Goal: Transaction & Acquisition: Download file/media

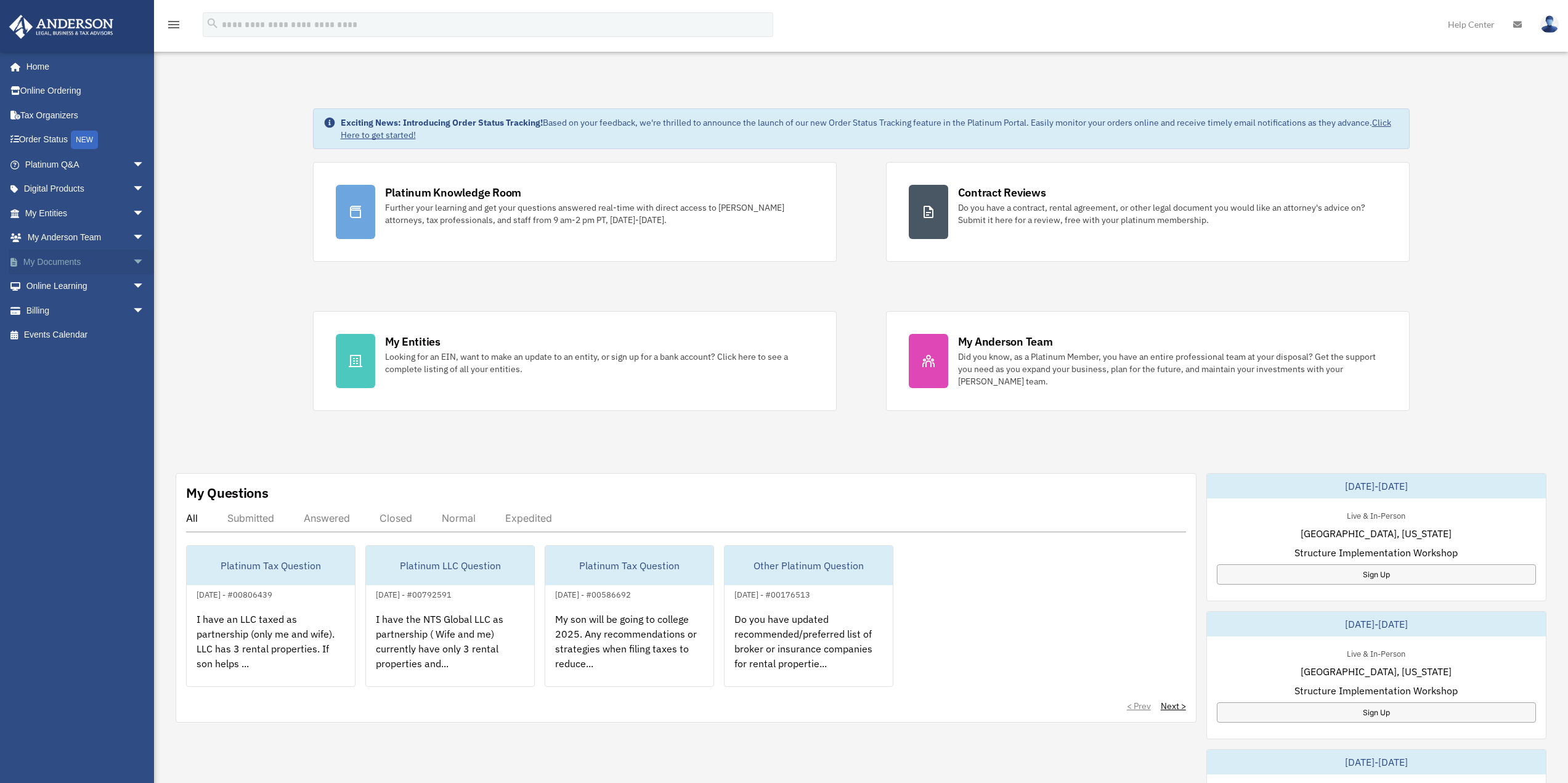
click at [133, 261] on span "arrow_drop_down" at bounding box center [145, 262] width 25 height 25
click at [50, 288] on link "Box" at bounding box center [90, 286] width 146 height 25
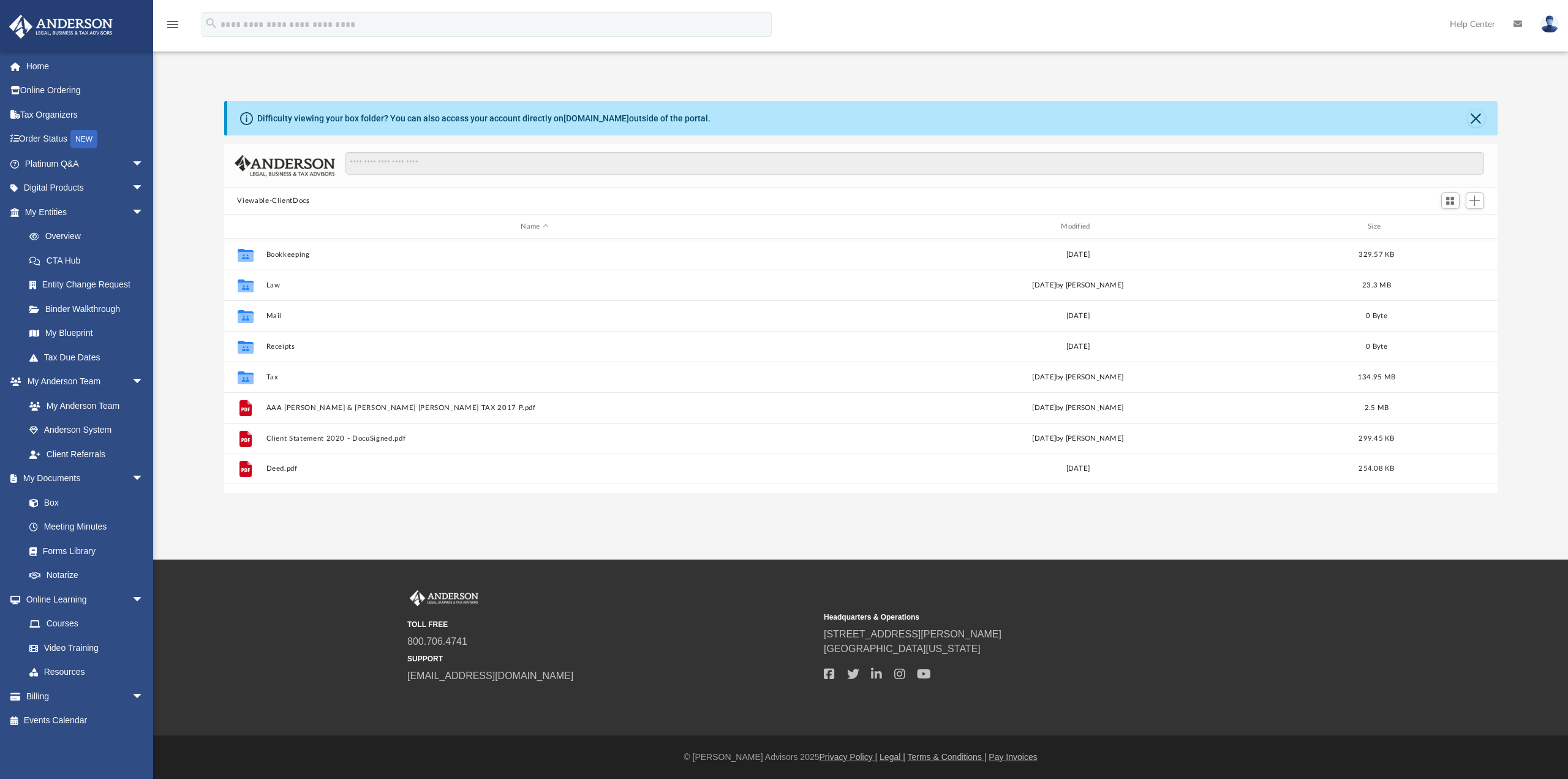
scroll to position [270, 1264]
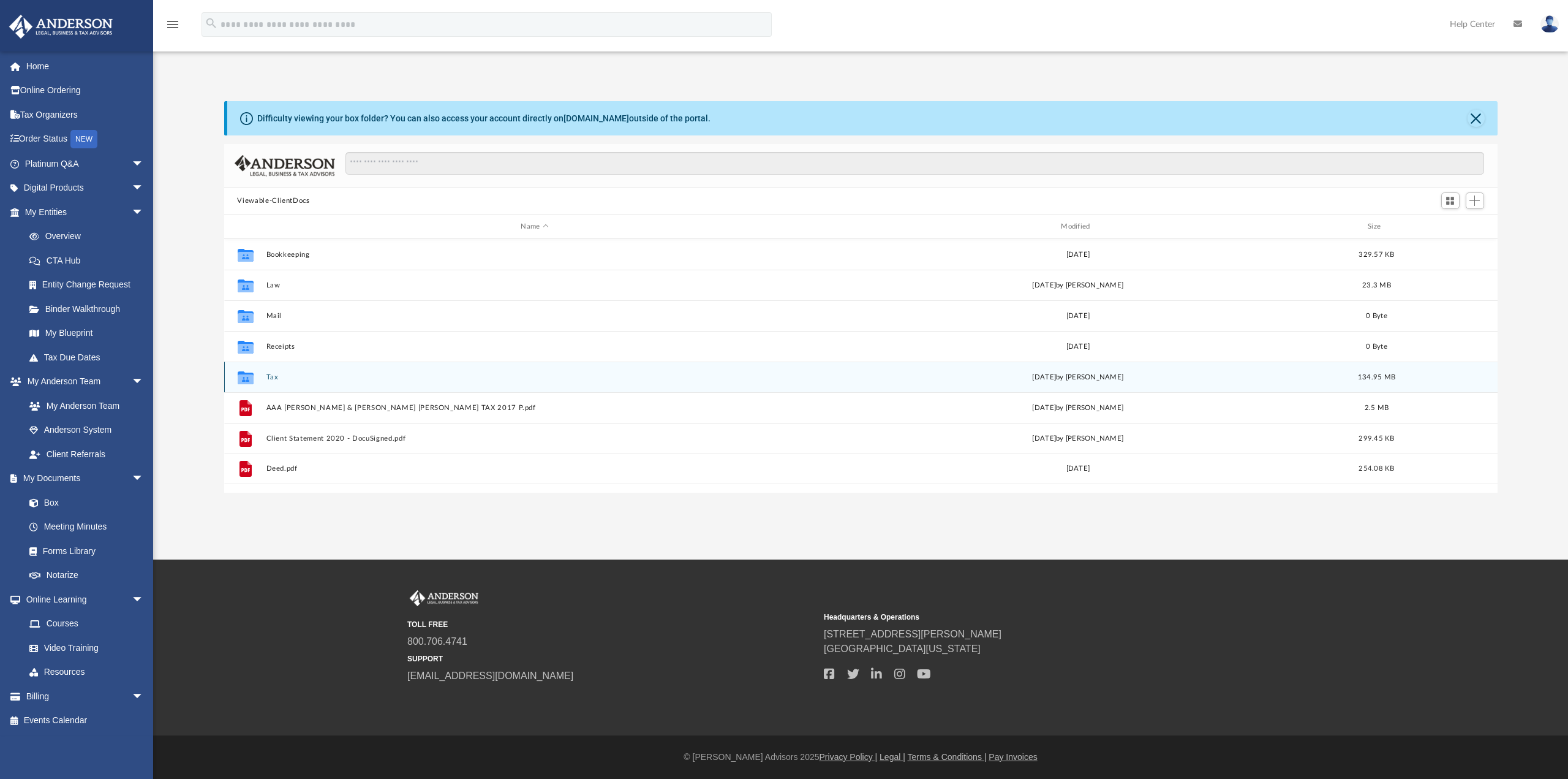
click at [271, 378] on button "Tax" at bounding box center [534, 377] width 537 height 8
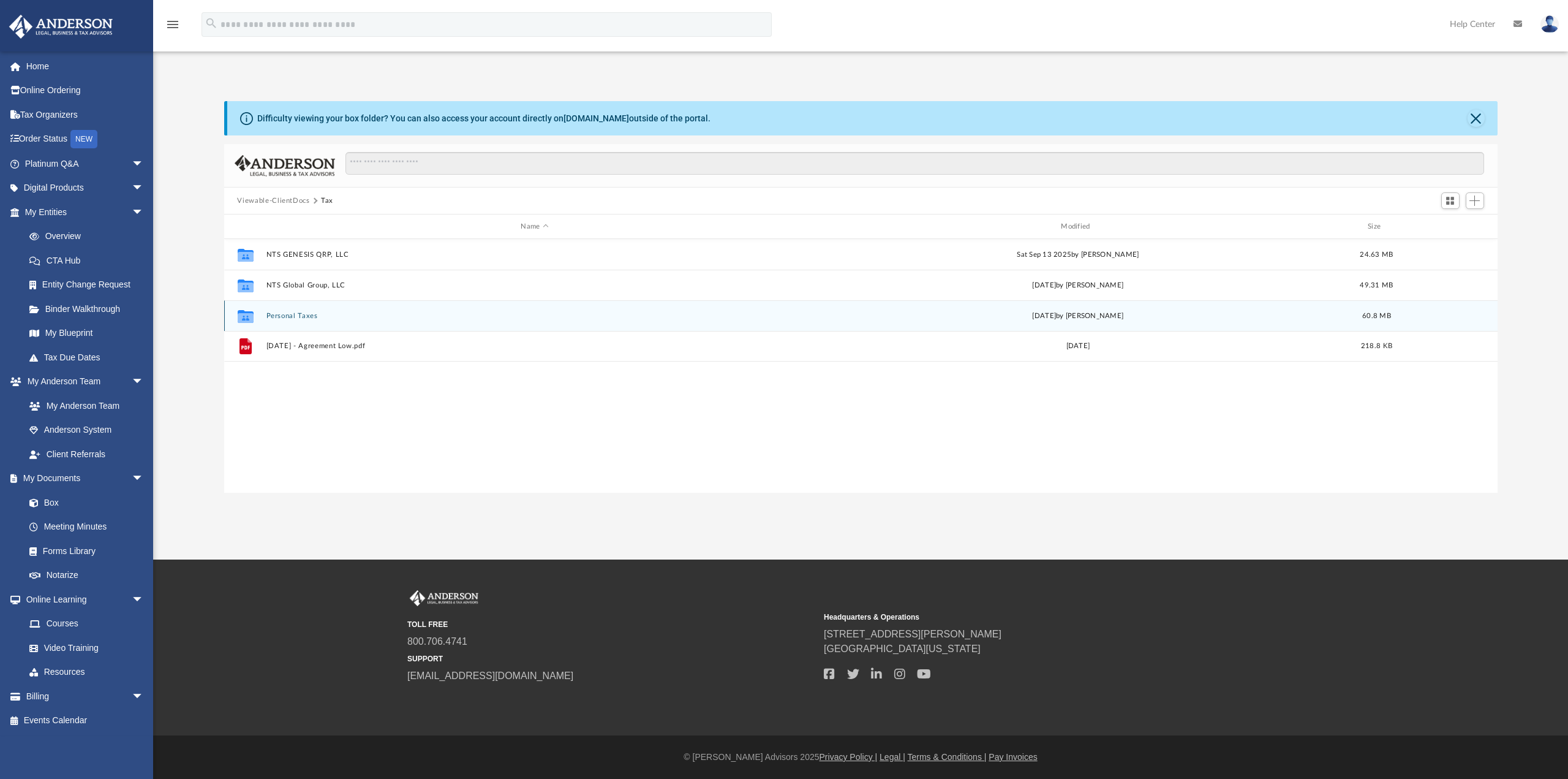
click at [285, 315] on button "Personal Taxes" at bounding box center [534, 316] width 537 height 8
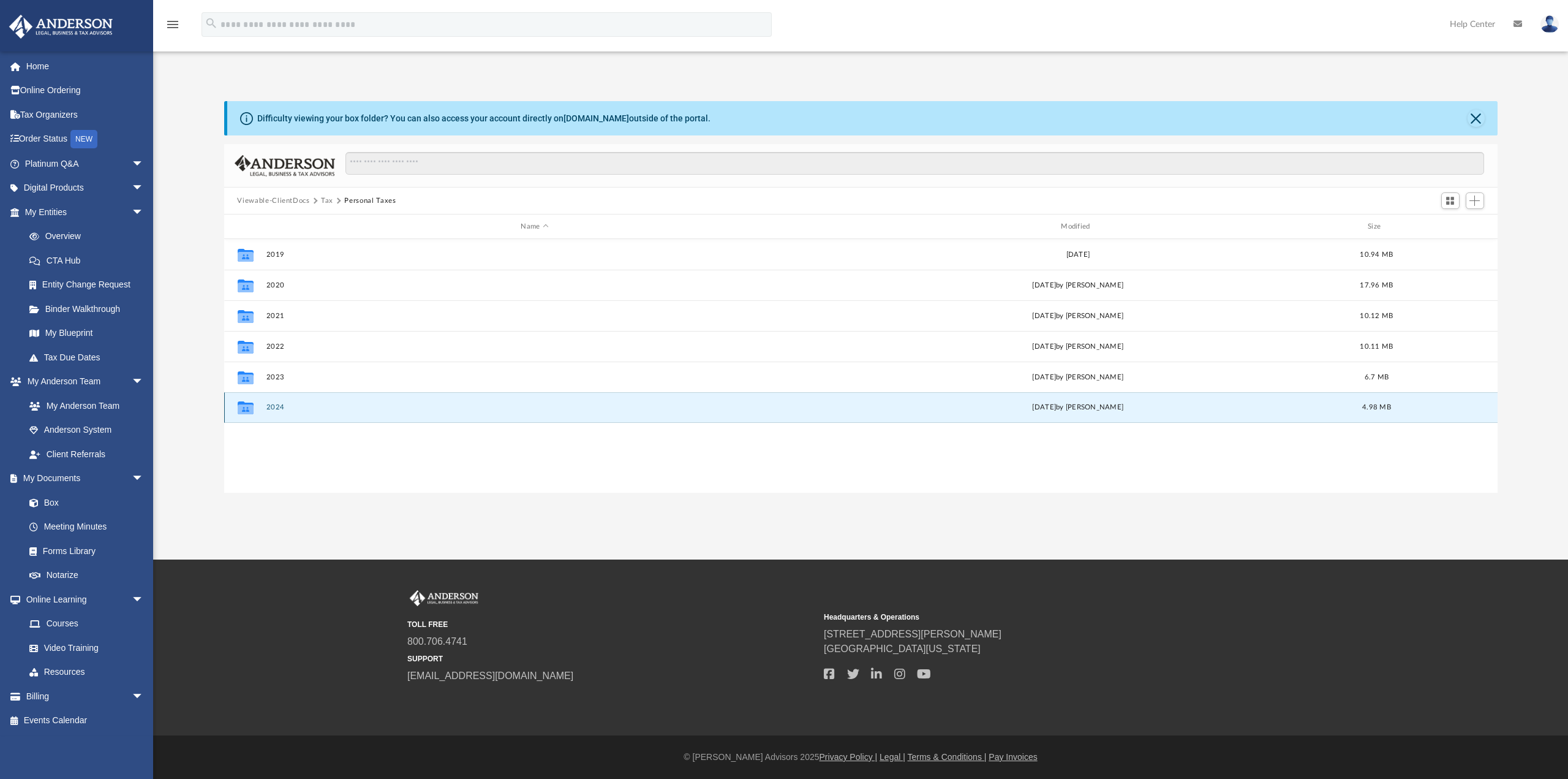
click at [276, 407] on button "2024" at bounding box center [534, 407] width 537 height 8
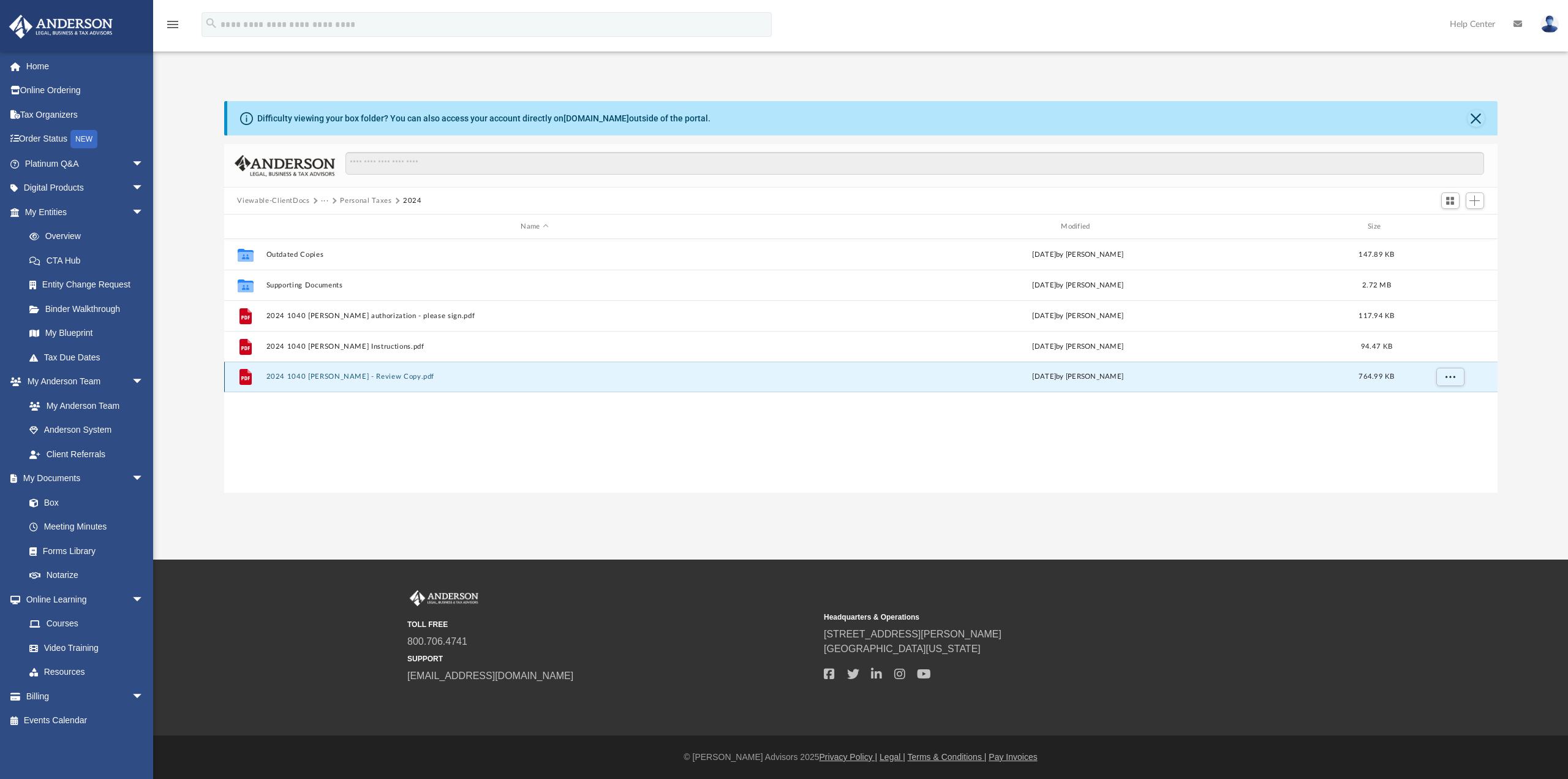
click at [384, 376] on button "2024 1040 [PERSON_NAME] - Review Copy.pdf" at bounding box center [534, 376] width 537 height 8
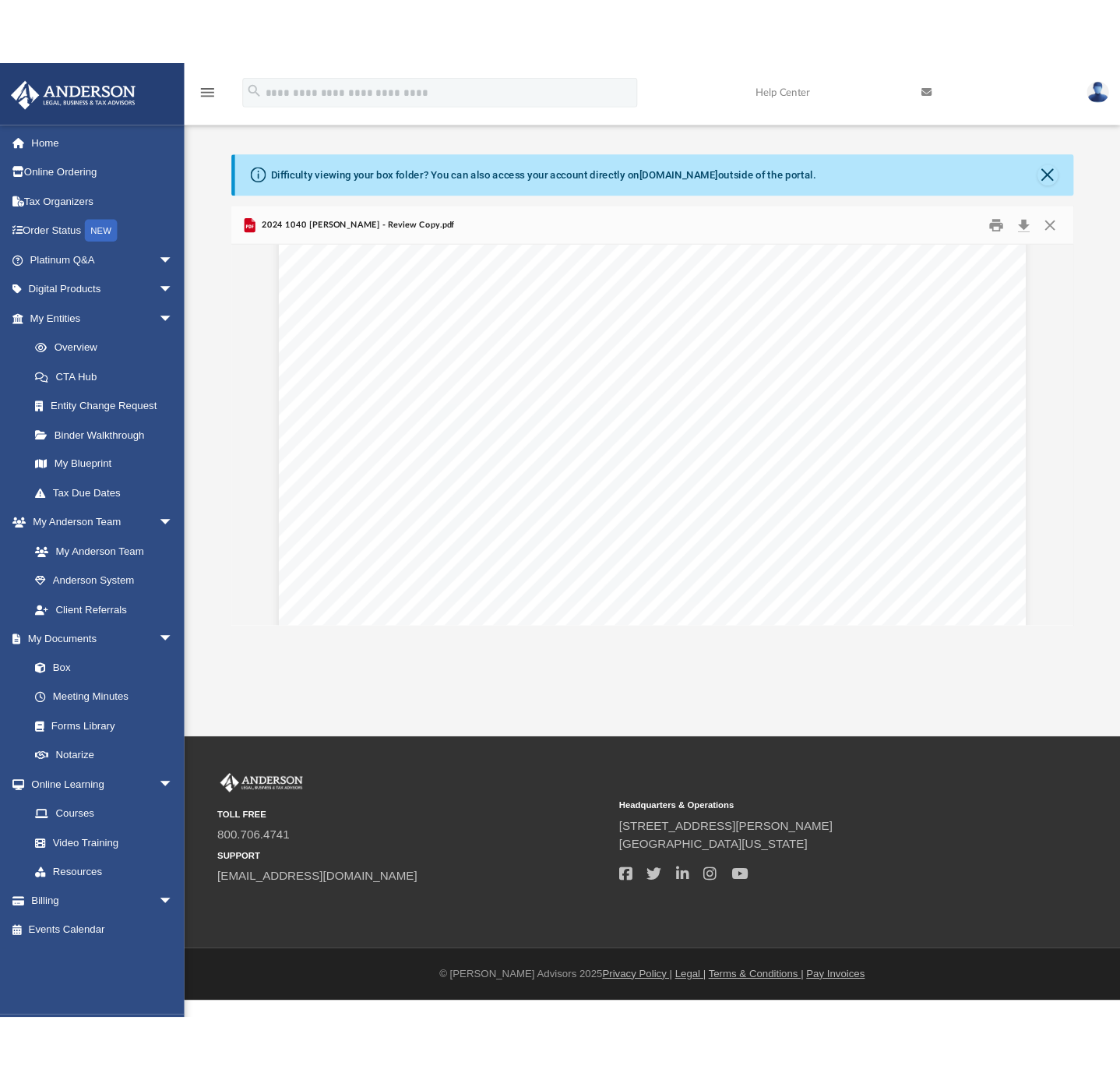
scroll to position [53555, 0]
